Goal: Task Accomplishment & Management: Use online tool/utility

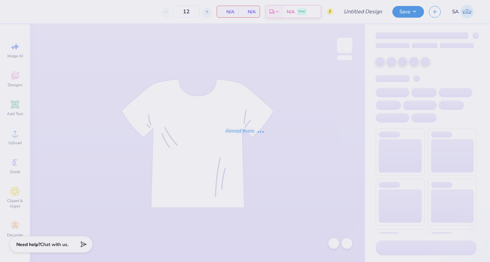
type input "Hoco Draft #5 yacht"
type input "133"
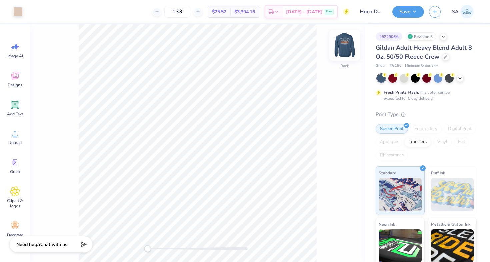
click at [347, 50] on img at bounding box center [344, 45] width 27 height 27
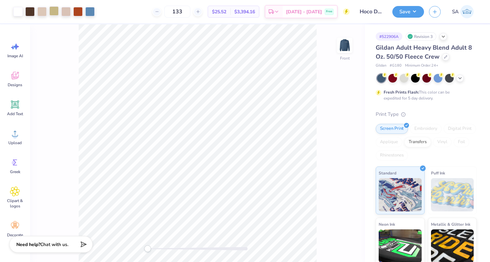
click at [59, 8] on div at bounding box center [53, 10] width 9 height 9
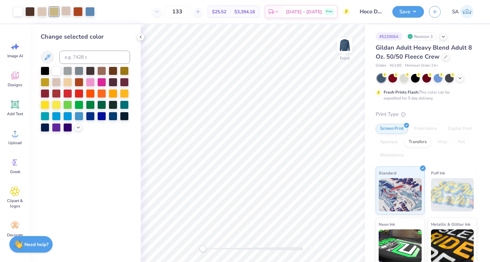
click at [66, 8] on div at bounding box center [65, 10] width 9 height 9
click at [69, 58] on input at bounding box center [94, 57] width 71 height 13
type input "482"
click at [335, 245] on icon at bounding box center [333, 243] width 7 height 7
click at [349, 243] on icon at bounding box center [347, 243] width 7 height 7
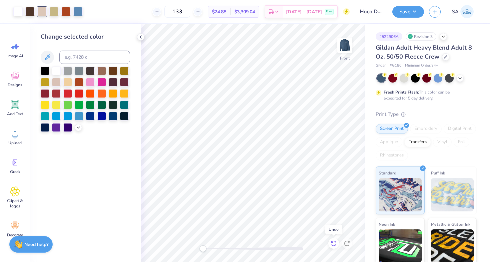
click at [337, 242] on icon at bounding box center [333, 243] width 7 height 7
click at [347, 243] on icon at bounding box center [347, 243] width 7 height 7
click at [140, 41] on div "Change selected color" at bounding box center [85, 143] width 111 height 238
click at [140, 36] on polyline at bounding box center [140, 37] width 1 height 3
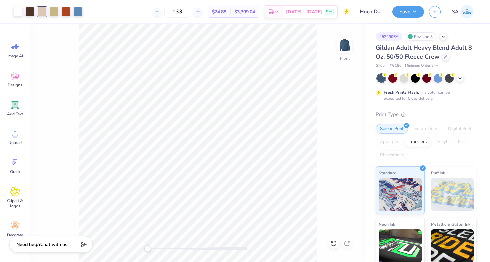
click at [113, 16] on div "133 $24.88 Per Item $3,309.04 Total Est. Delivery [DATE] - [DATE] Free" at bounding box center [219, 11] width 262 height 23
click at [414, 10] on button "Save" at bounding box center [408, 11] width 32 height 12
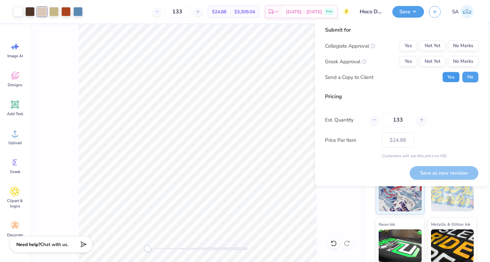
click at [455, 78] on button "Yes" at bounding box center [450, 77] width 17 height 11
click at [466, 49] on button "No Marks" at bounding box center [463, 46] width 30 height 11
click at [412, 58] on button "Yes" at bounding box center [408, 61] width 17 height 11
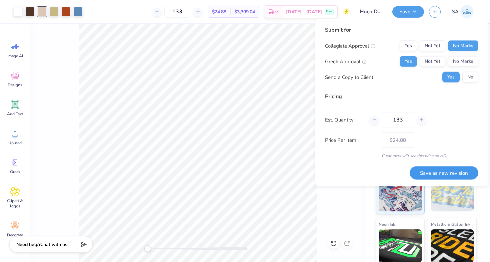
click at [435, 175] on button "Save as new revision" at bounding box center [444, 173] width 69 height 14
type input "$24.88"
